Goal: Check status: Check status

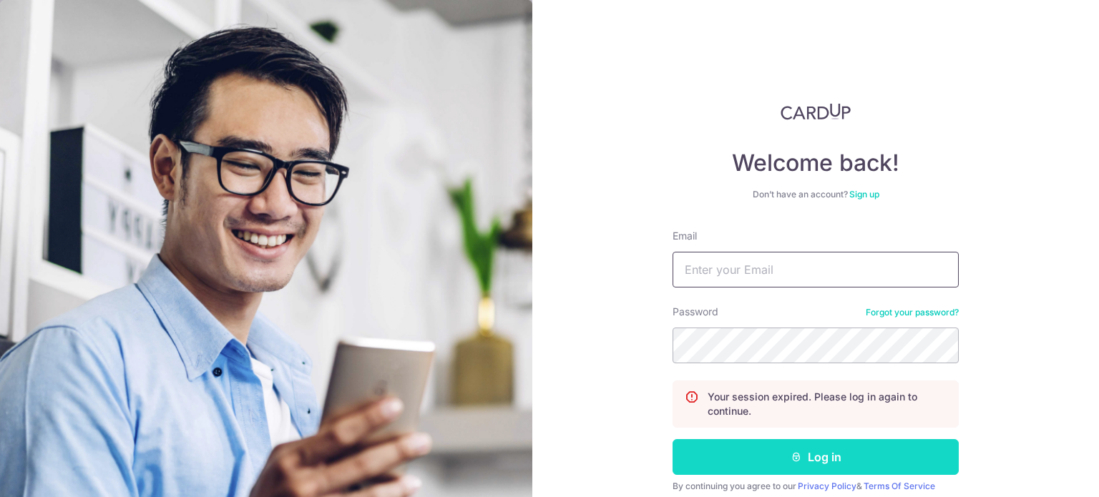
type input "[EMAIL_ADDRESS][DOMAIN_NAME]"
click at [745, 456] on button "Log in" at bounding box center [815, 457] width 286 height 36
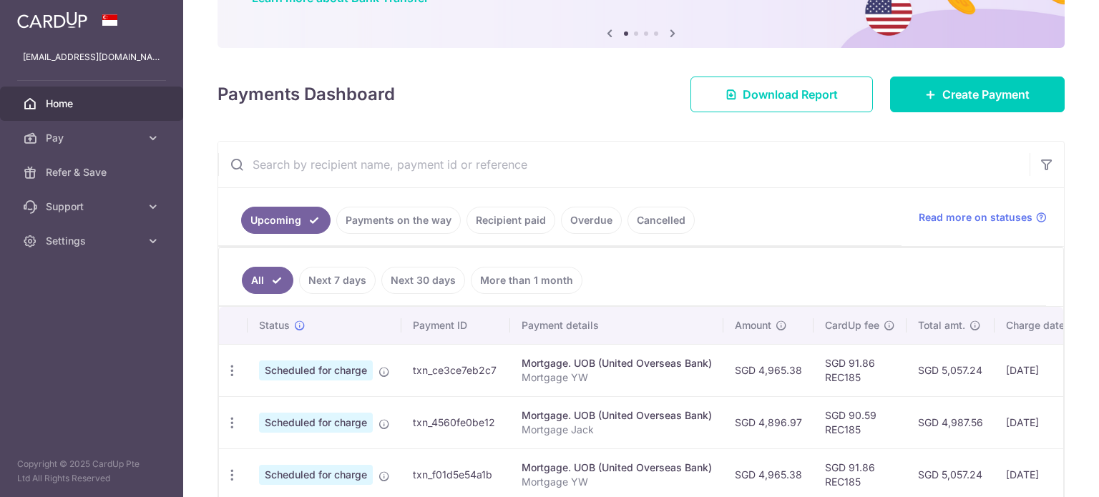
scroll to position [143, 0]
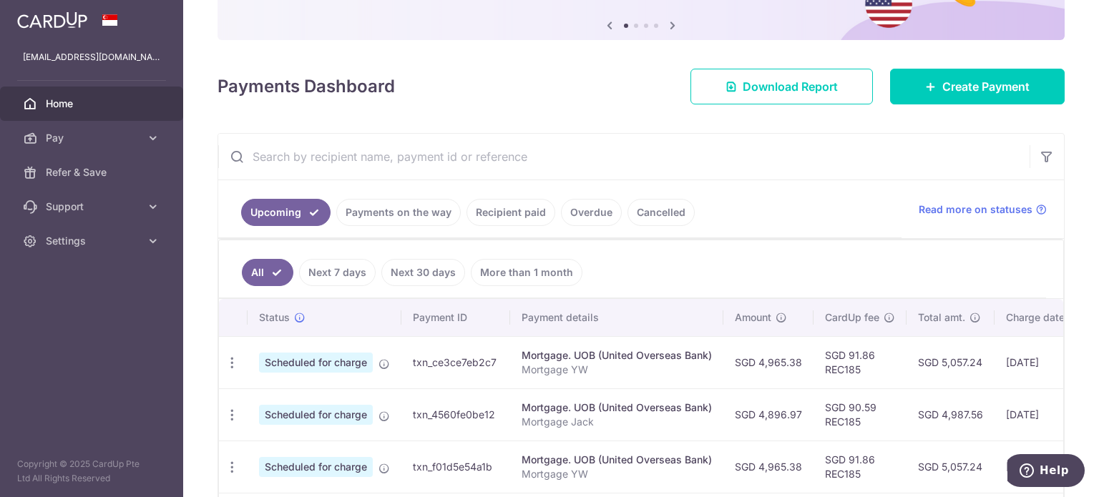
click at [515, 210] on link "Recipient paid" at bounding box center [510, 212] width 89 height 27
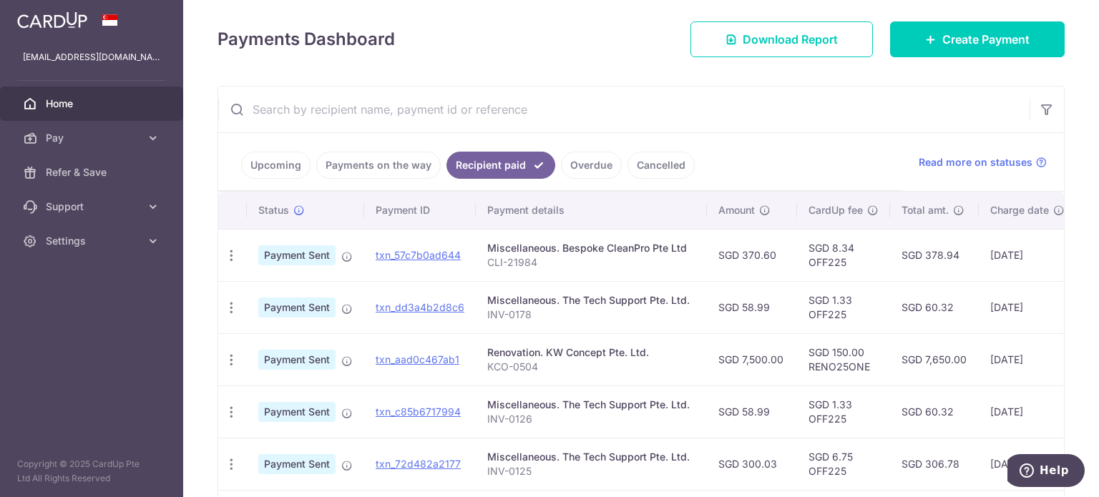
scroll to position [215, 0]
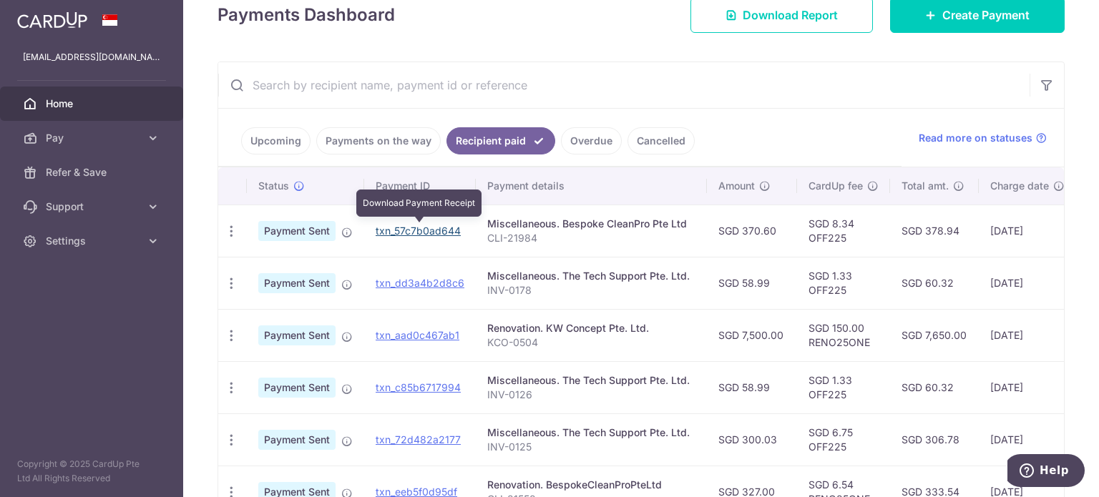
click at [419, 230] on link "txn_57c7b0ad644" at bounding box center [418, 231] width 85 height 12
